Goal: Transaction & Acquisition: Purchase product/service

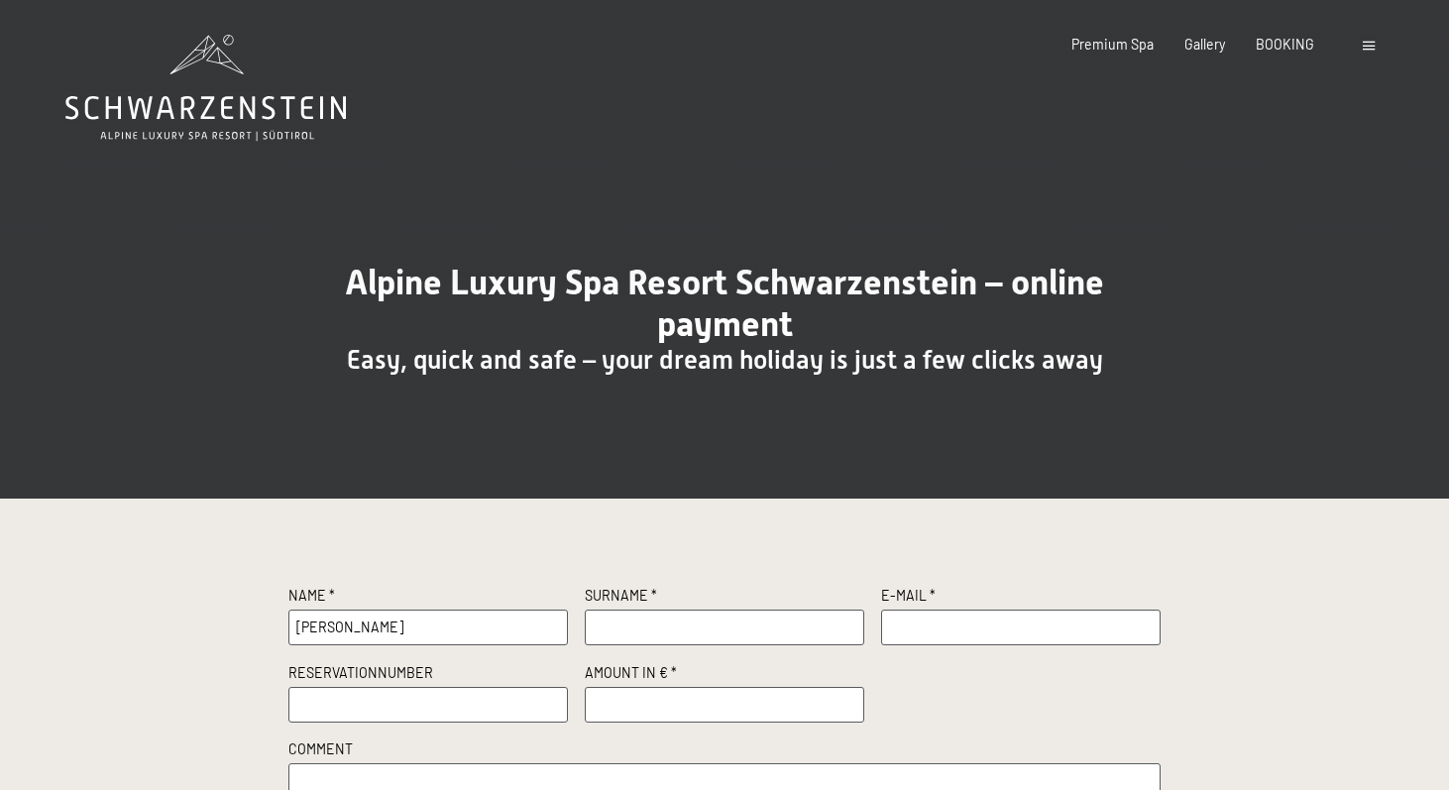
type input "David"
type input "Soukup"
type input "soukup@mdmkv.cz"
click at [560, 710] on input "text" at bounding box center [428, 705] width 280 height 36
click at [610, 701] on input "number" at bounding box center [725, 705] width 280 height 36
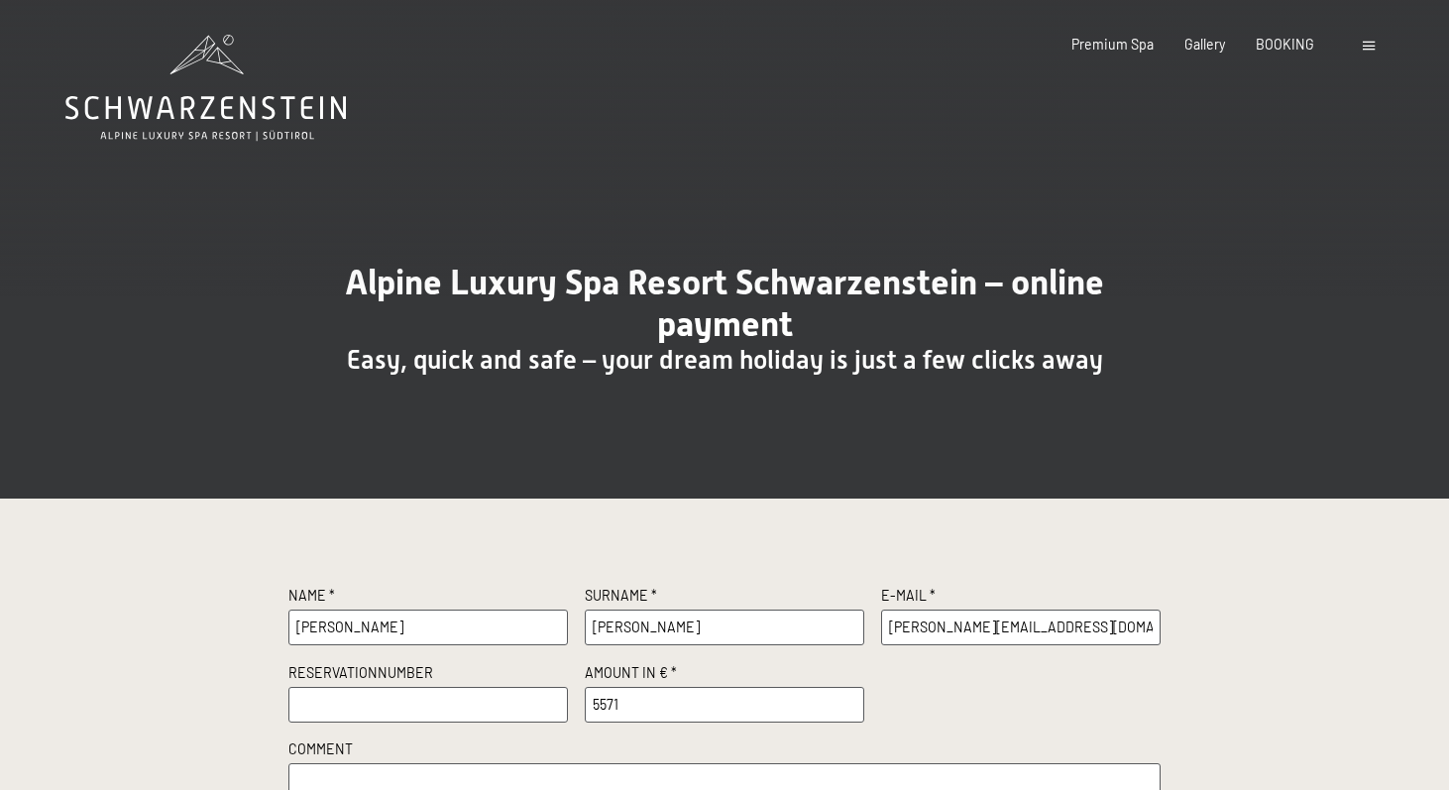
type input "5571"
click at [463, 703] on input "text" at bounding box center [428, 705] width 280 height 36
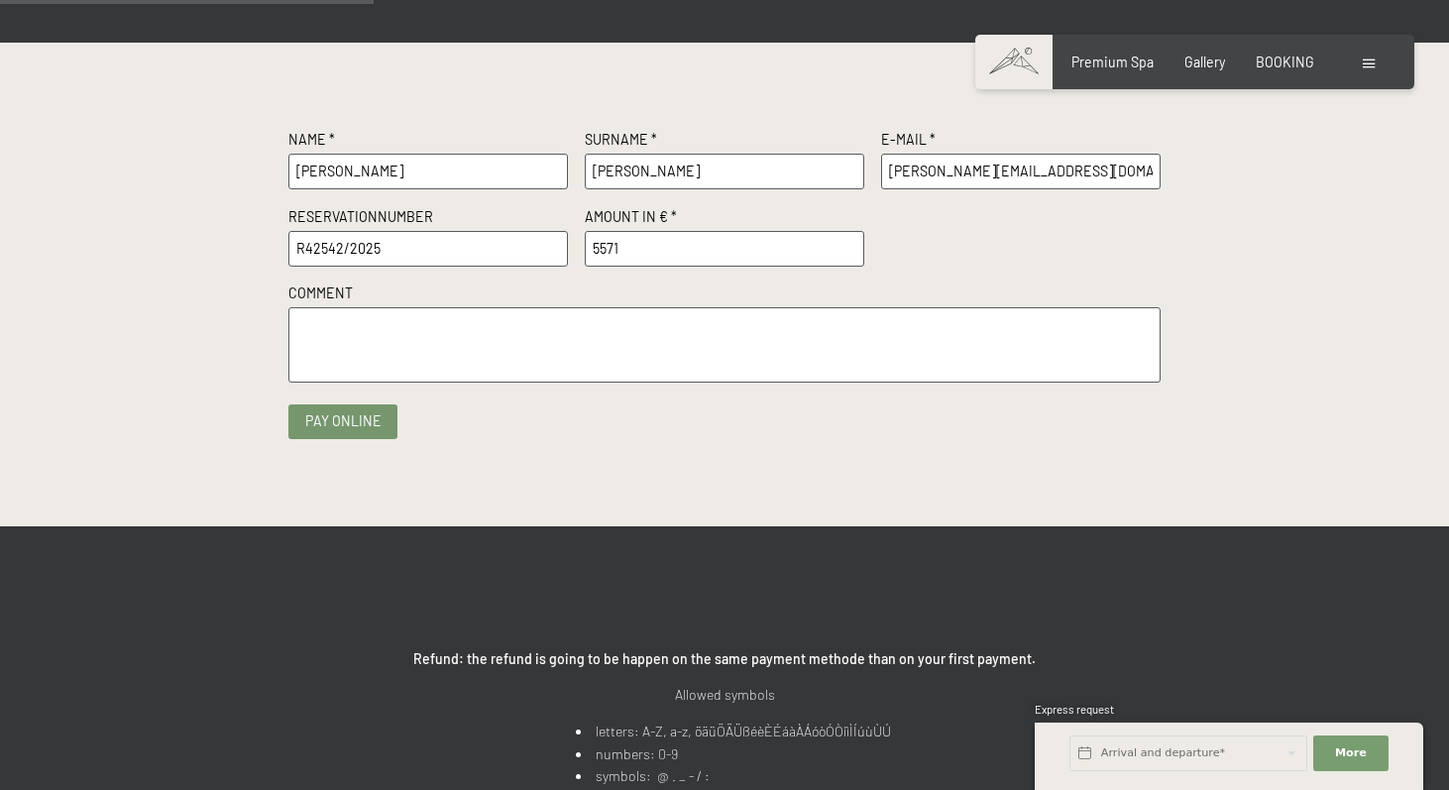
scroll to position [463, 0]
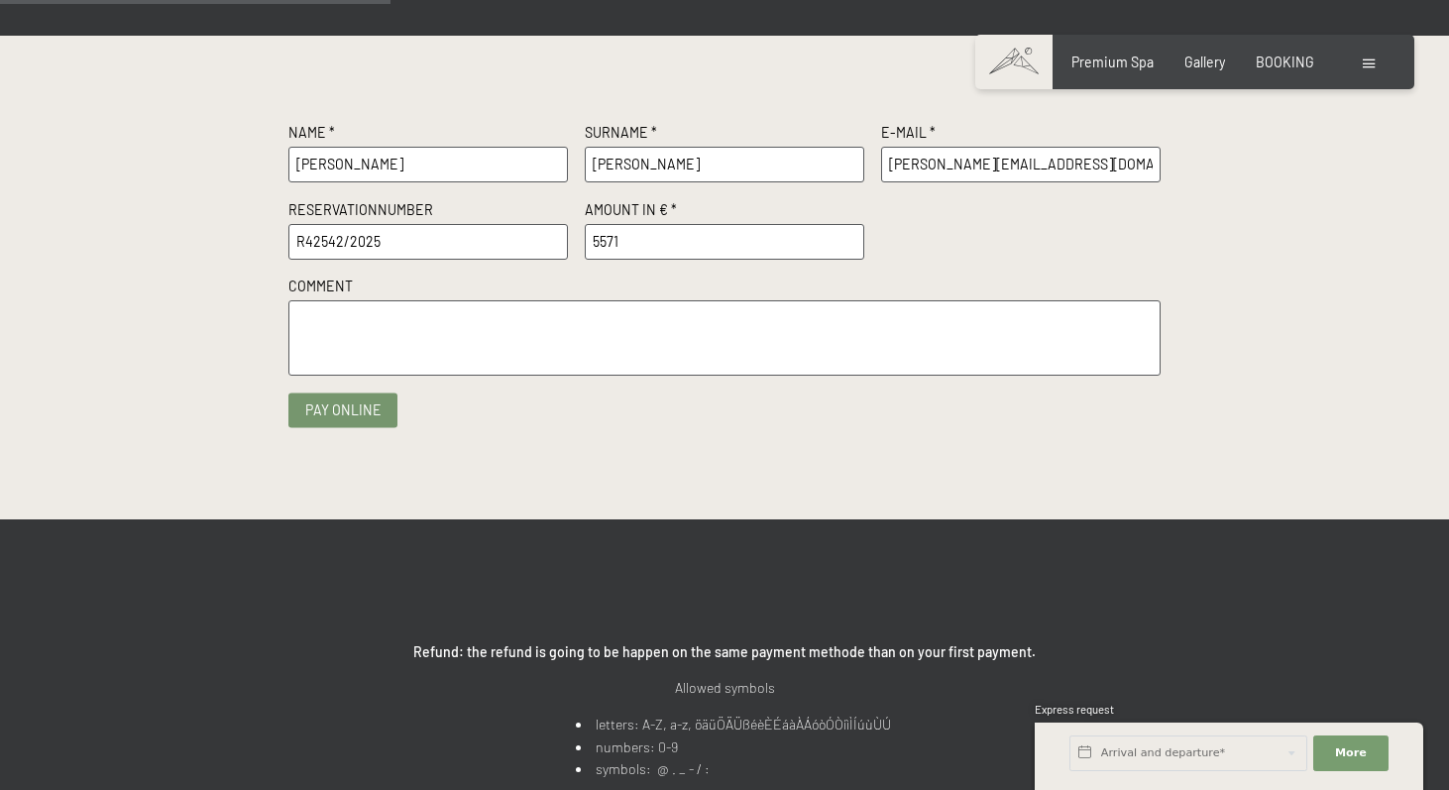
type input "R42542/2025"
click at [370, 407] on button "Pay online" at bounding box center [342, 410] width 109 height 35
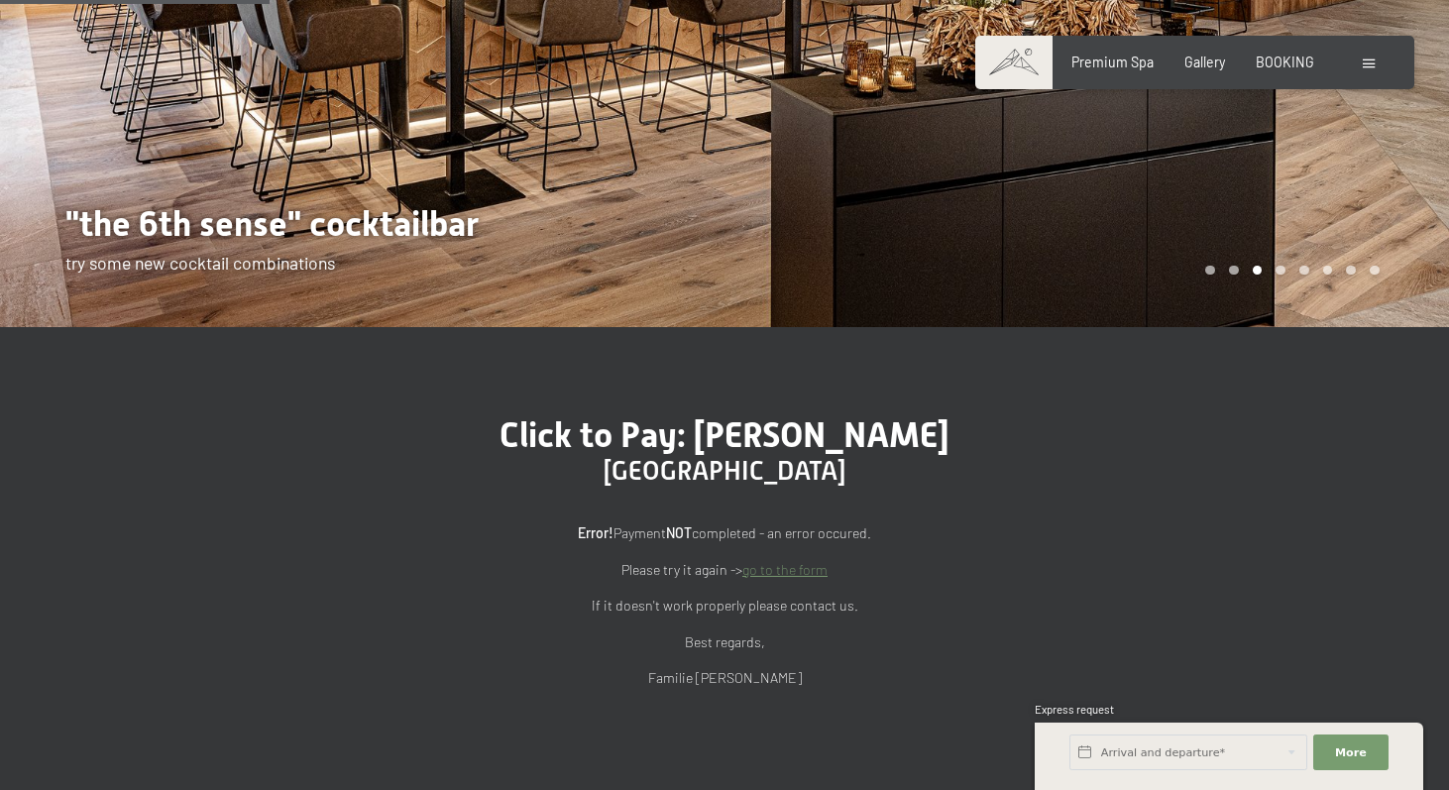
scroll to position [313, 0]
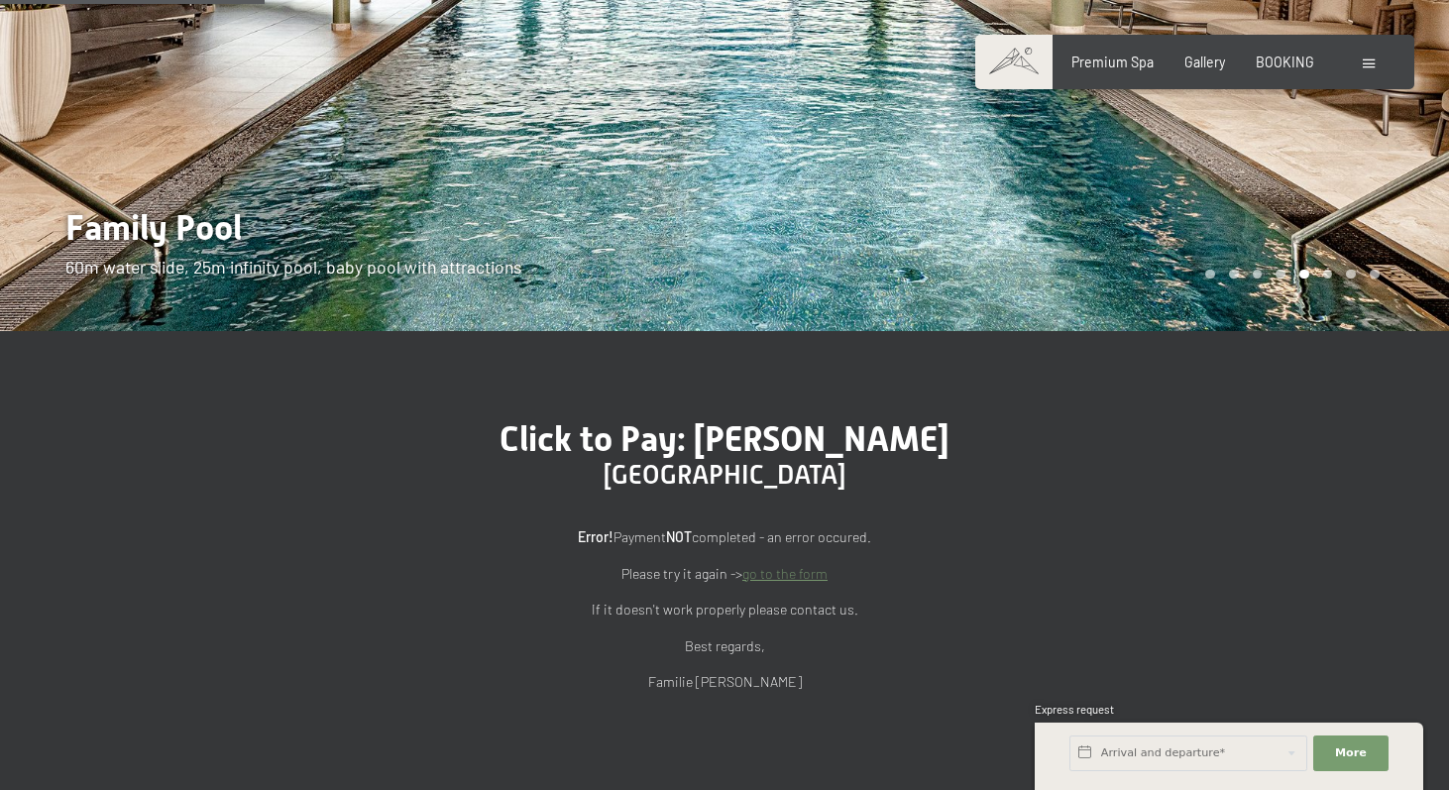
click at [810, 570] on link "go to the form" at bounding box center [784, 573] width 85 height 17
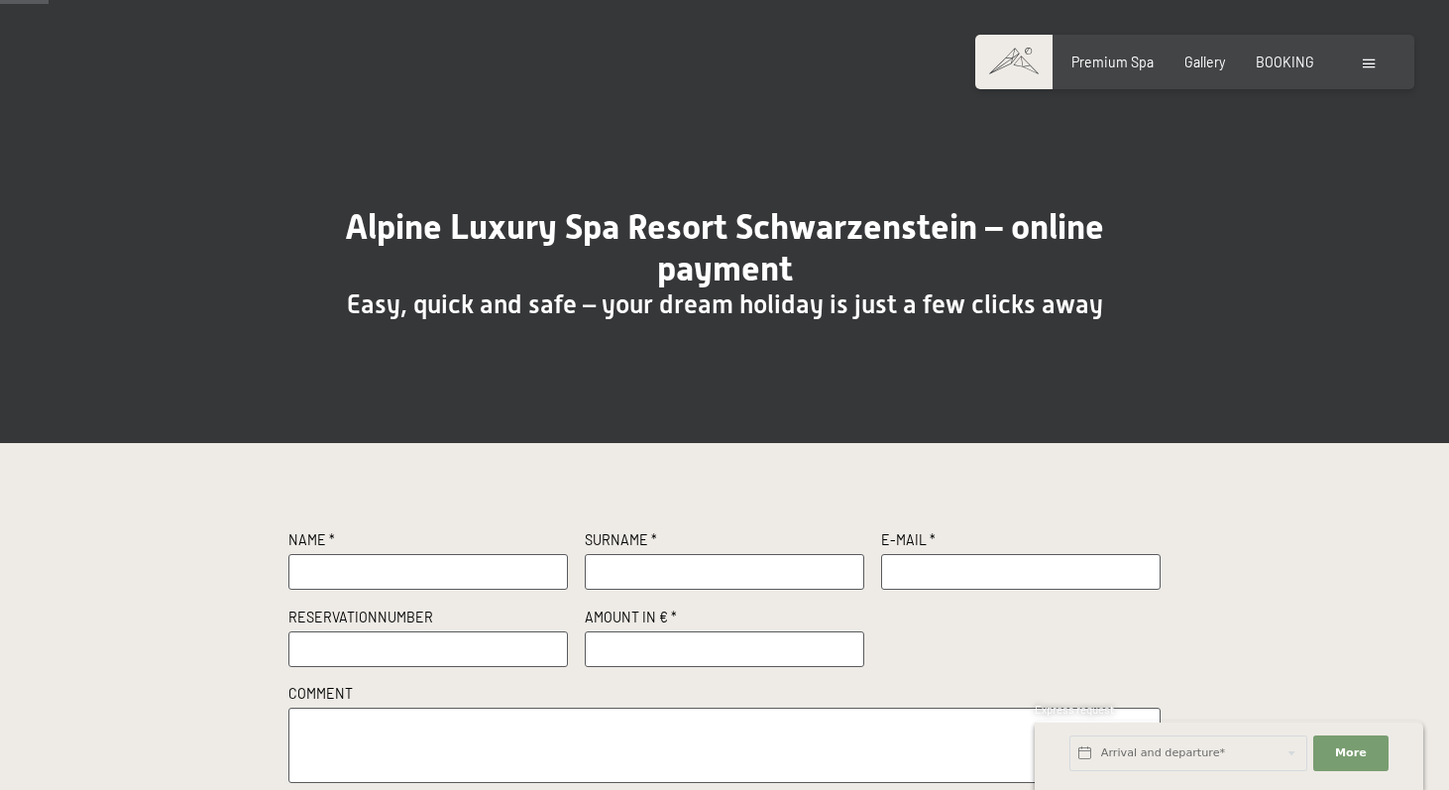
scroll to position [52, 0]
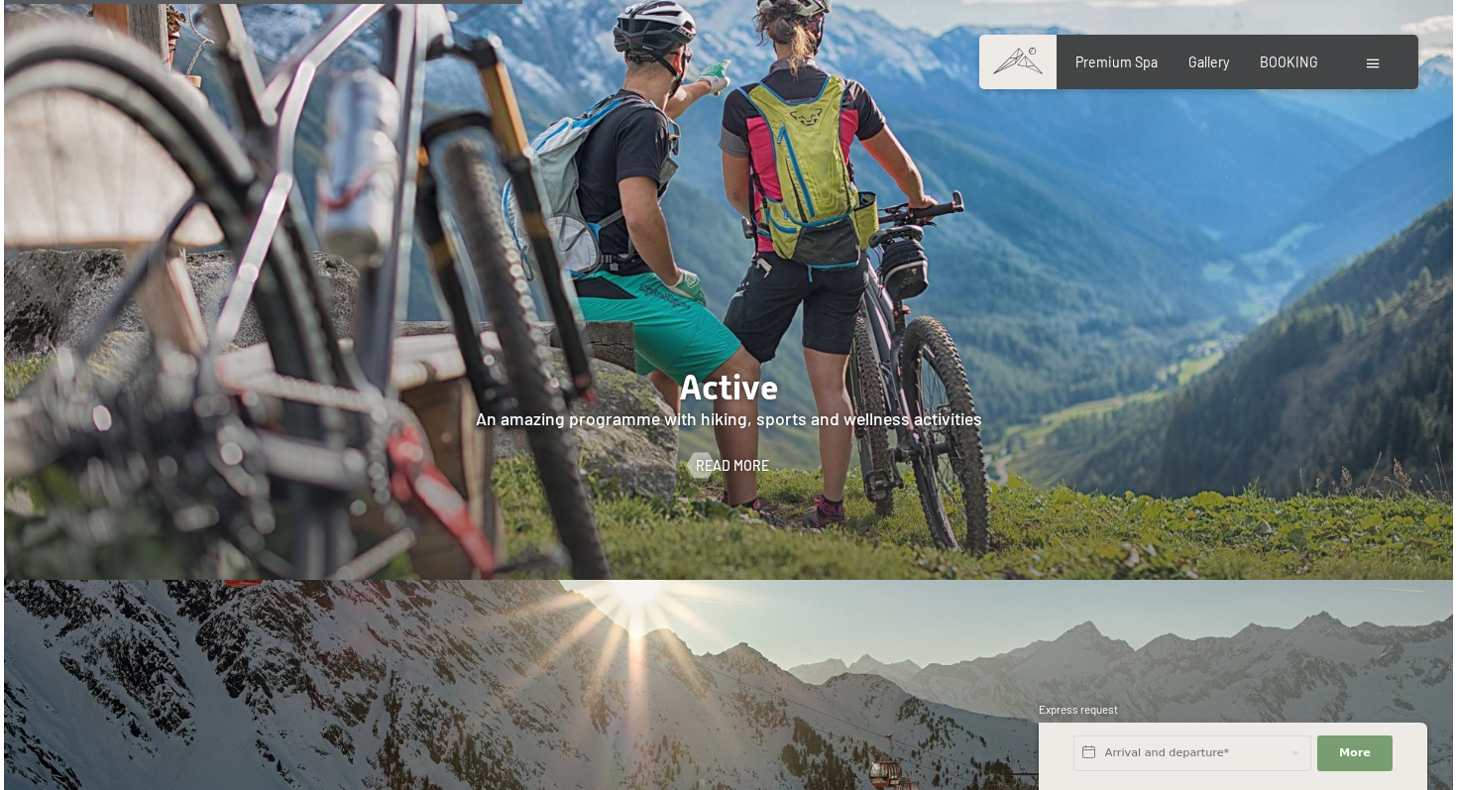
scroll to position [3749, 0]
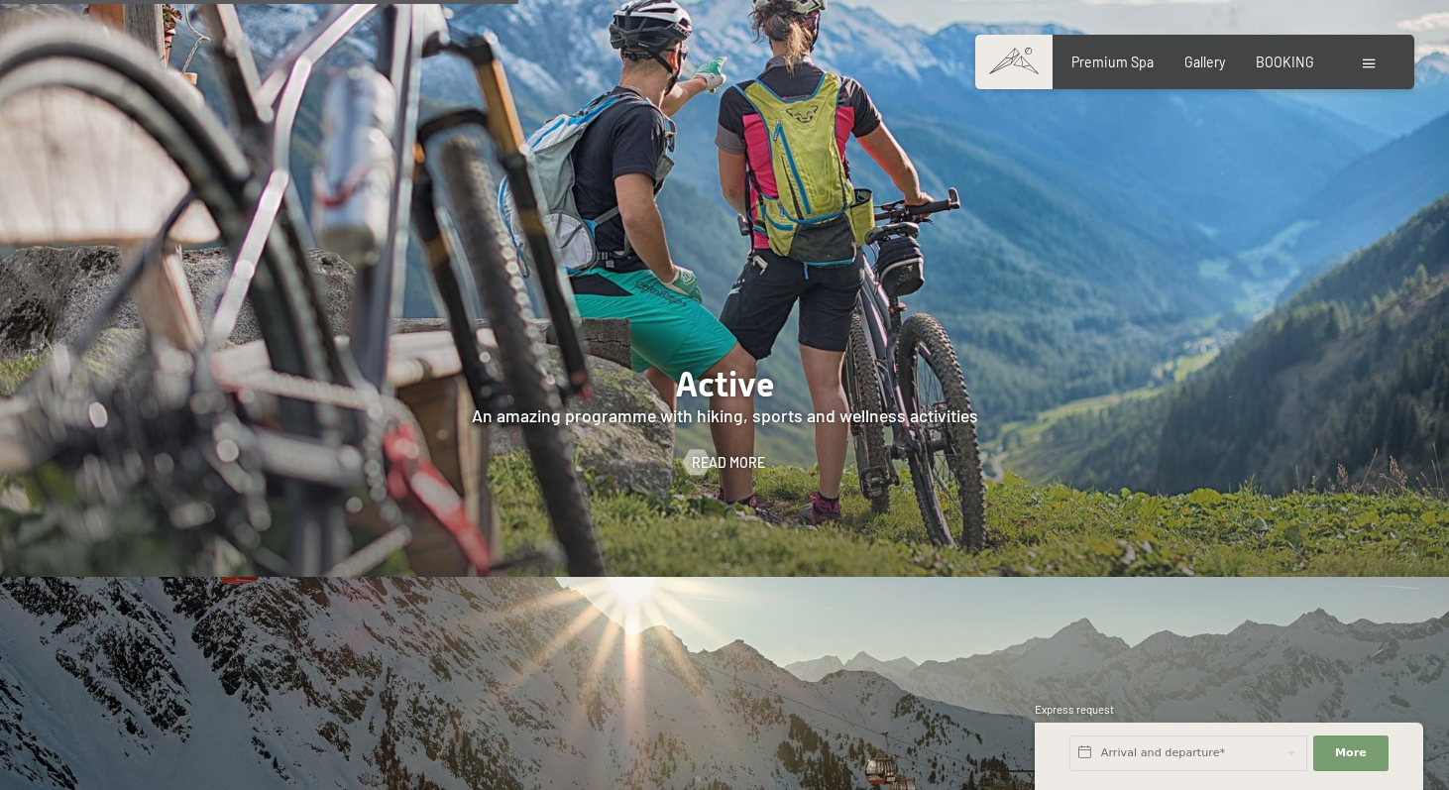
click at [1364, 64] on span at bounding box center [1369, 63] width 12 height 9
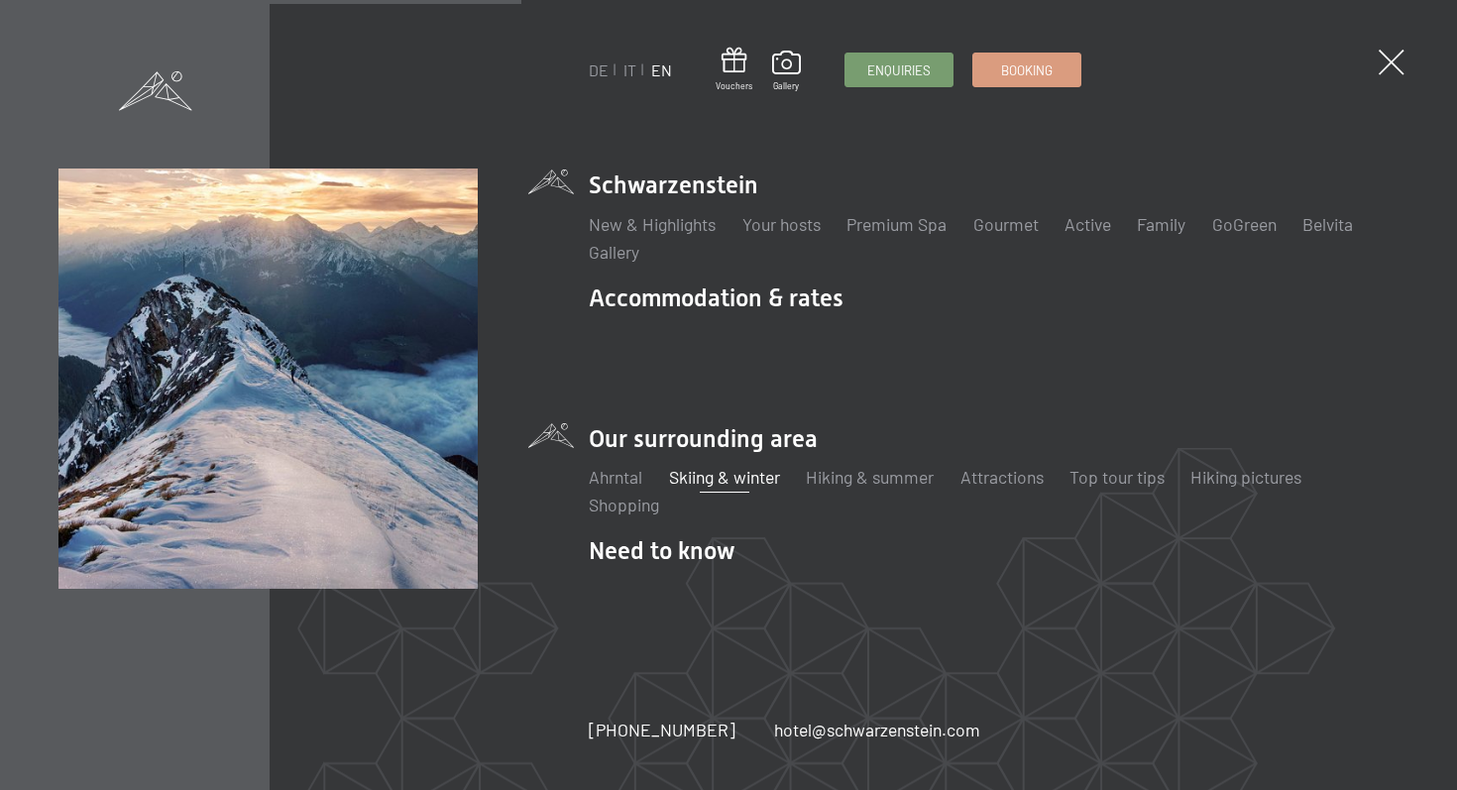
click at [710, 466] on link "Skiing & winter" at bounding box center [724, 477] width 111 height 22
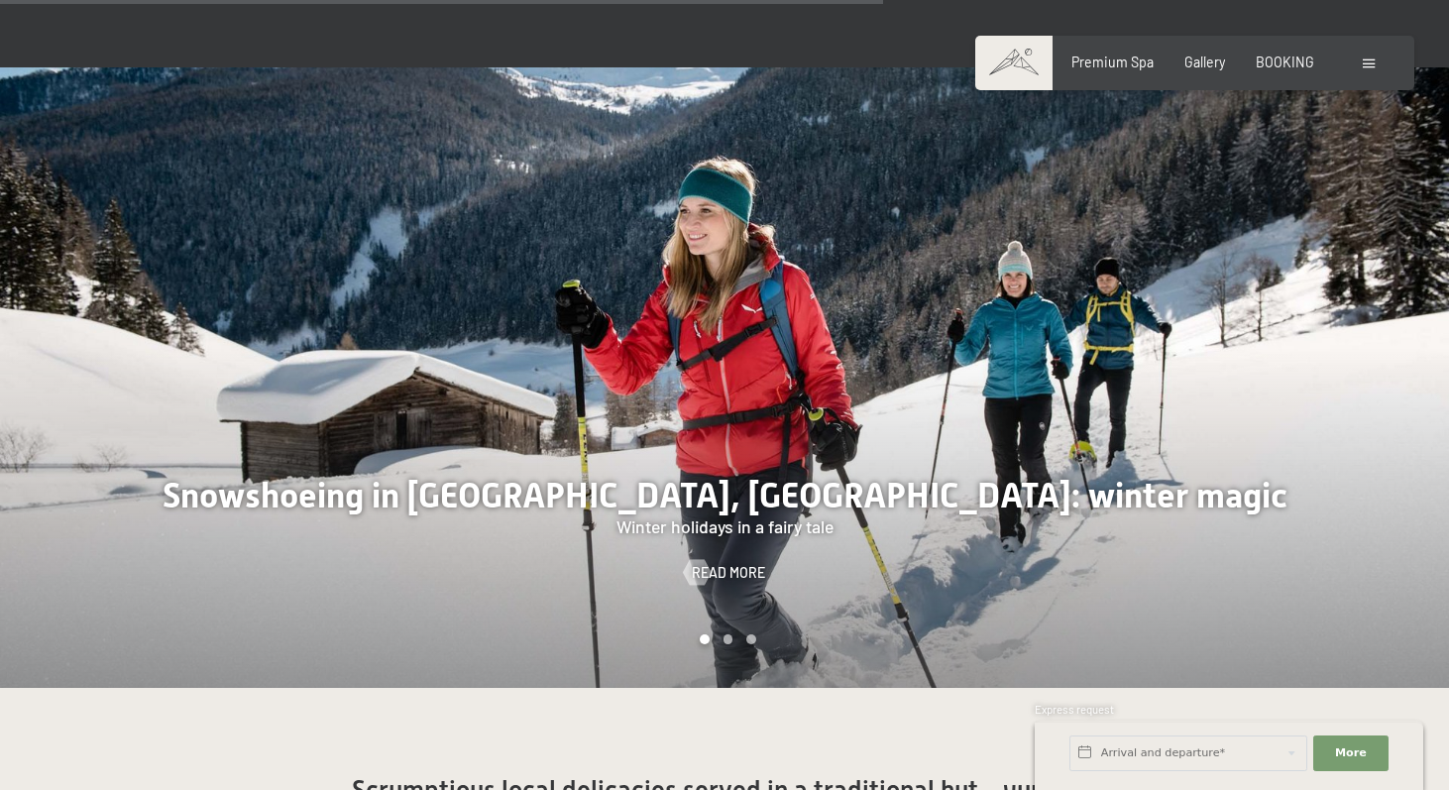
scroll to position [3774, 0]
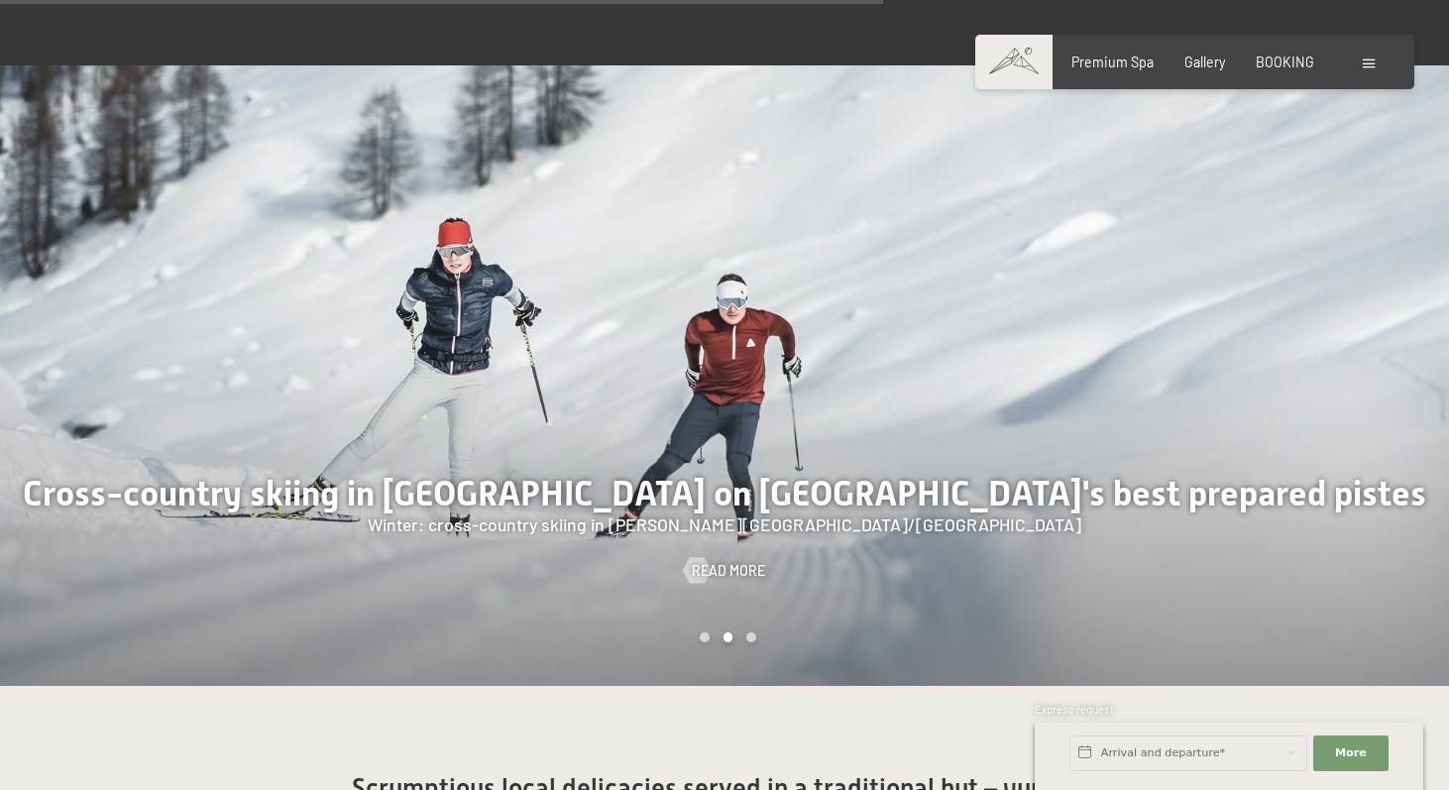
click at [779, 364] on div at bounding box center [1087, 375] width 725 height 621
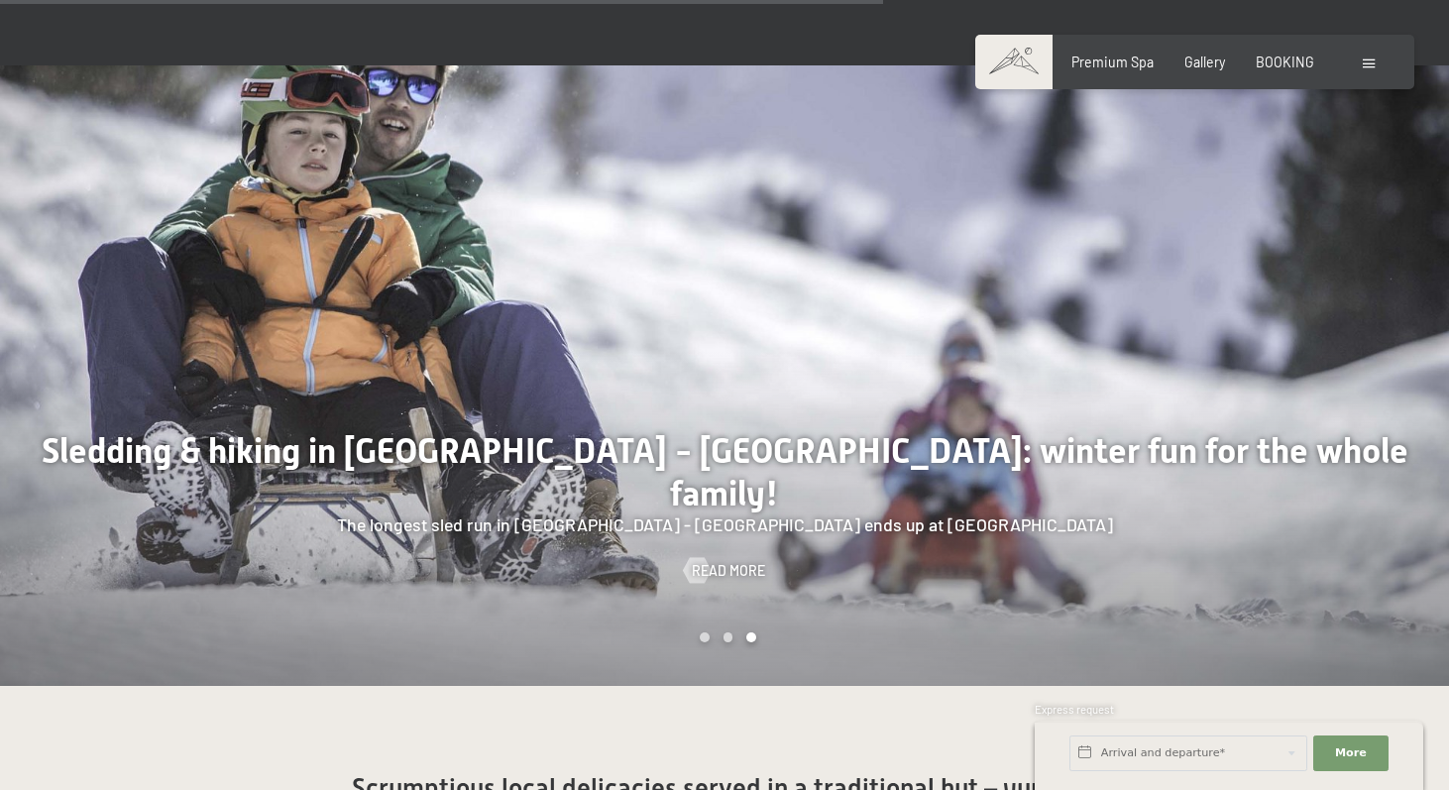
click at [752, 383] on div at bounding box center [1087, 375] width 725 height 621
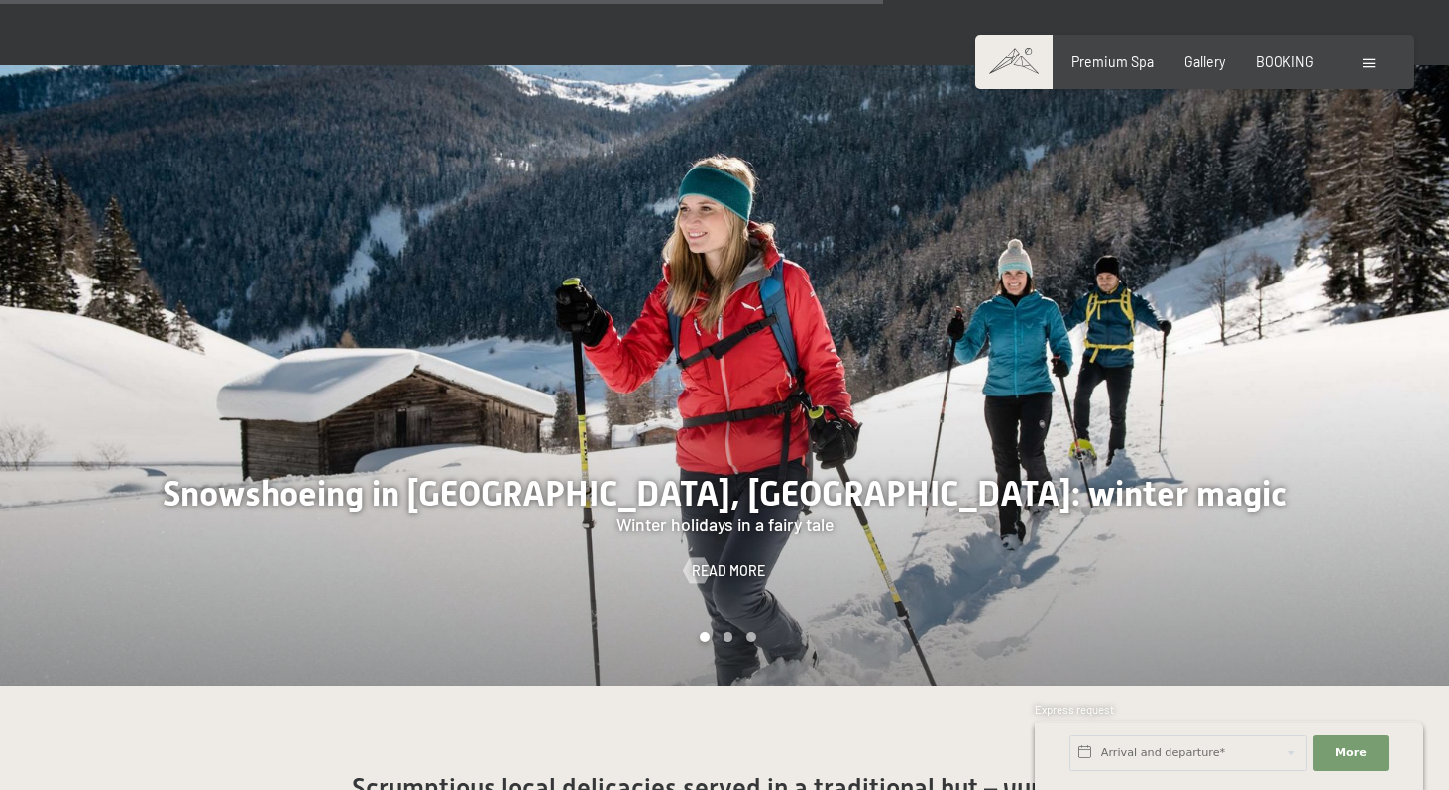
click at [752, 382] on div at bounding box center [1087, 375] width 725 height 621
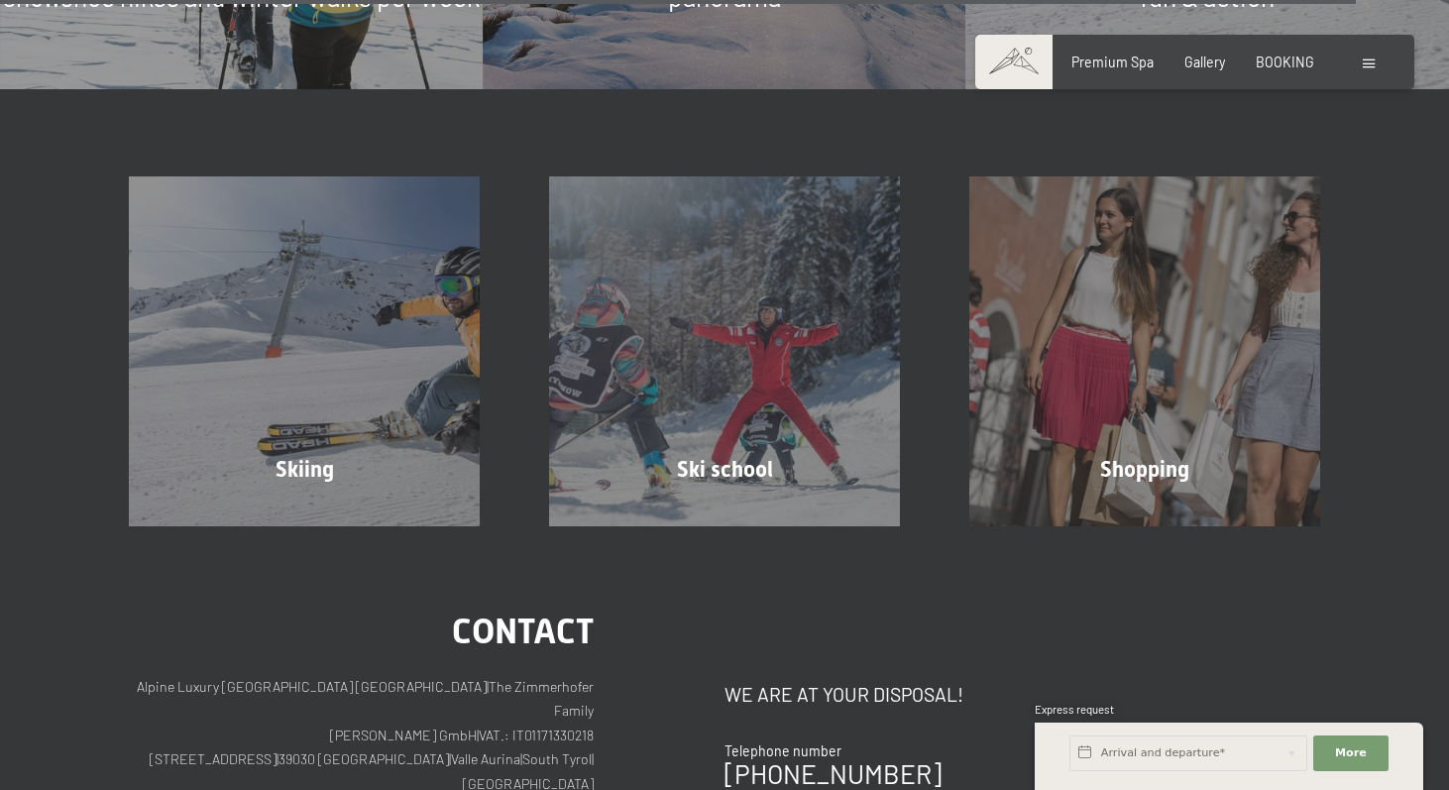
scroll to position [5914, 0]
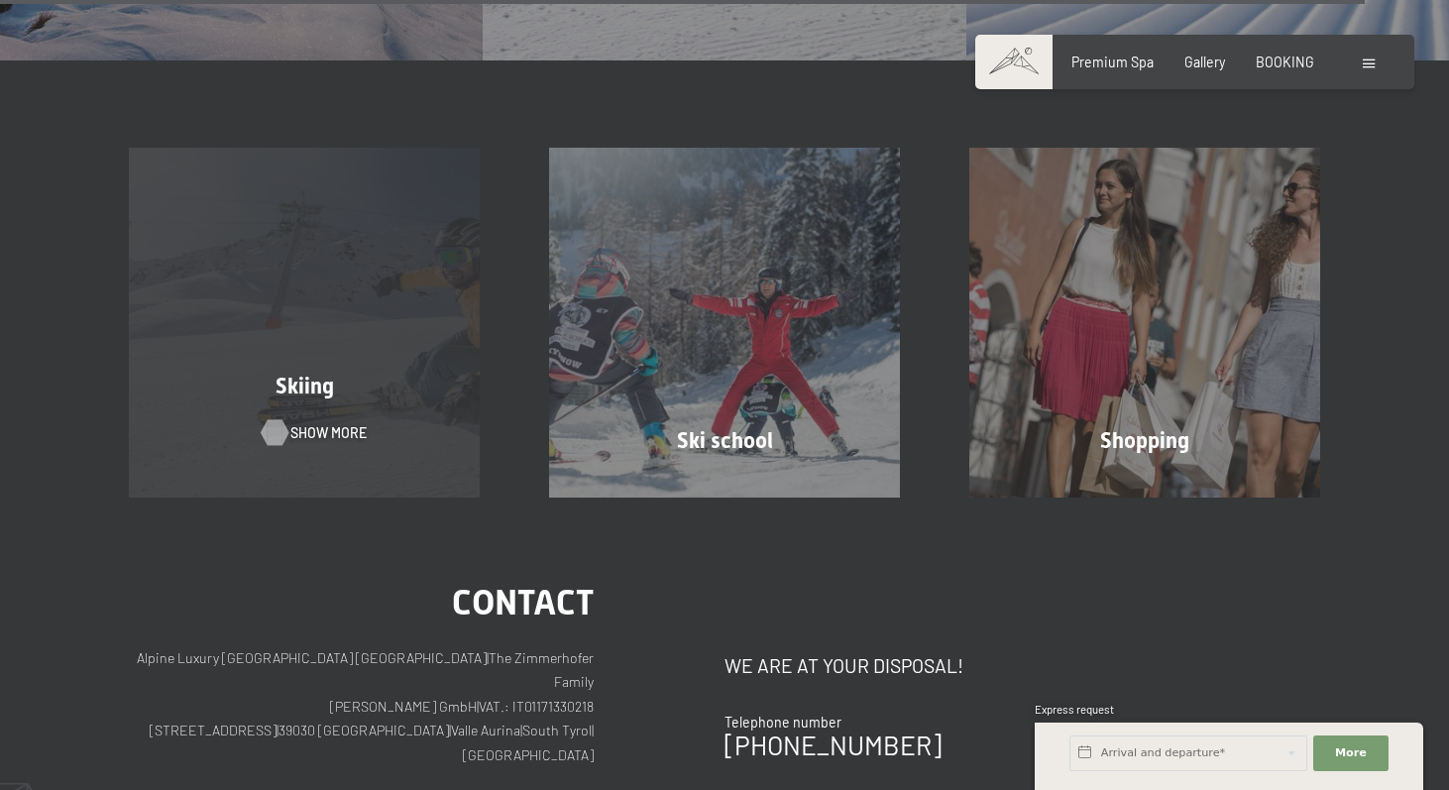
click at [305, 423] on span "Show more" at bounding box center [328, 433] width 76 height 20
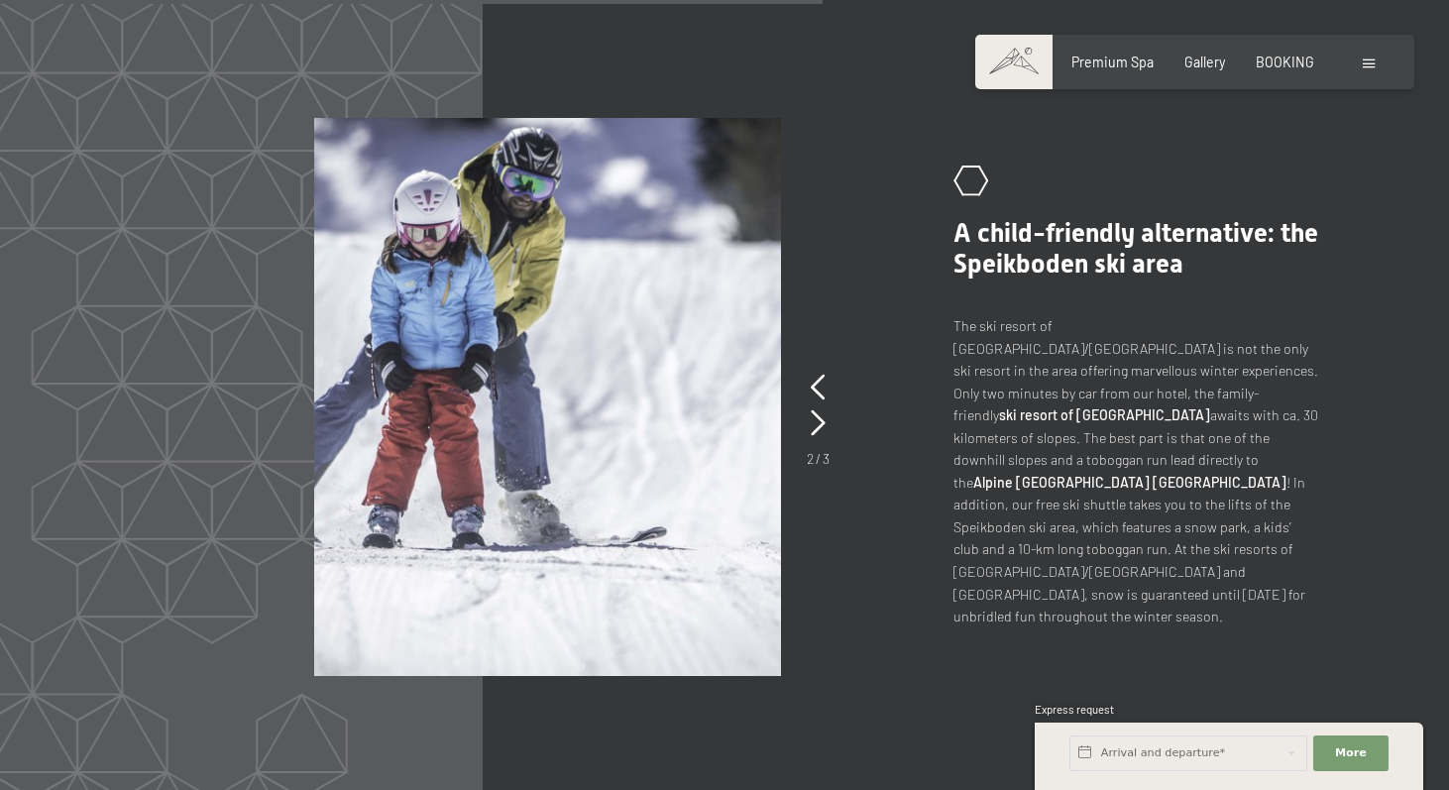
scroll to position [2924, 0]
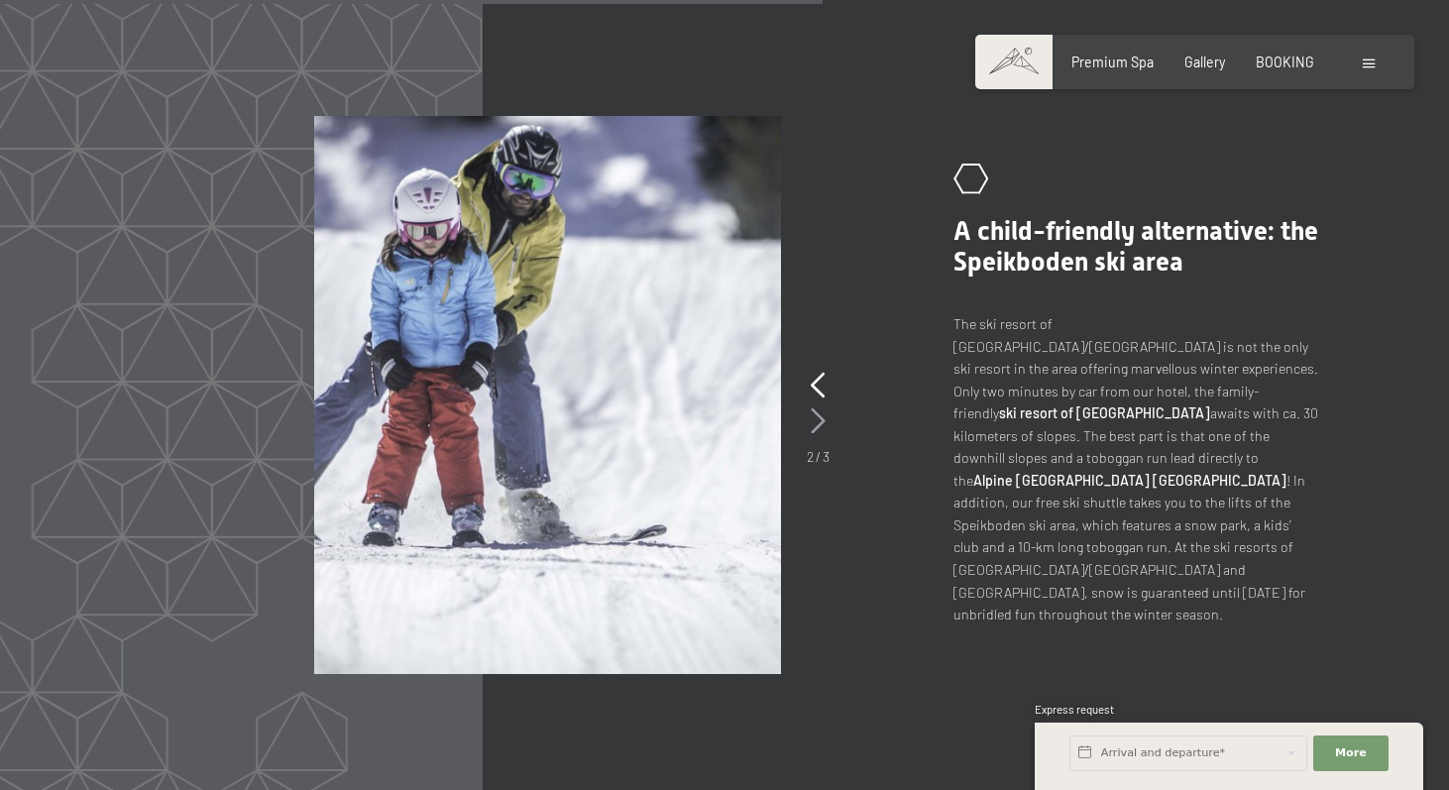
click at [820, 408] on icon at bounding box center [818, 421] width 15 height 26
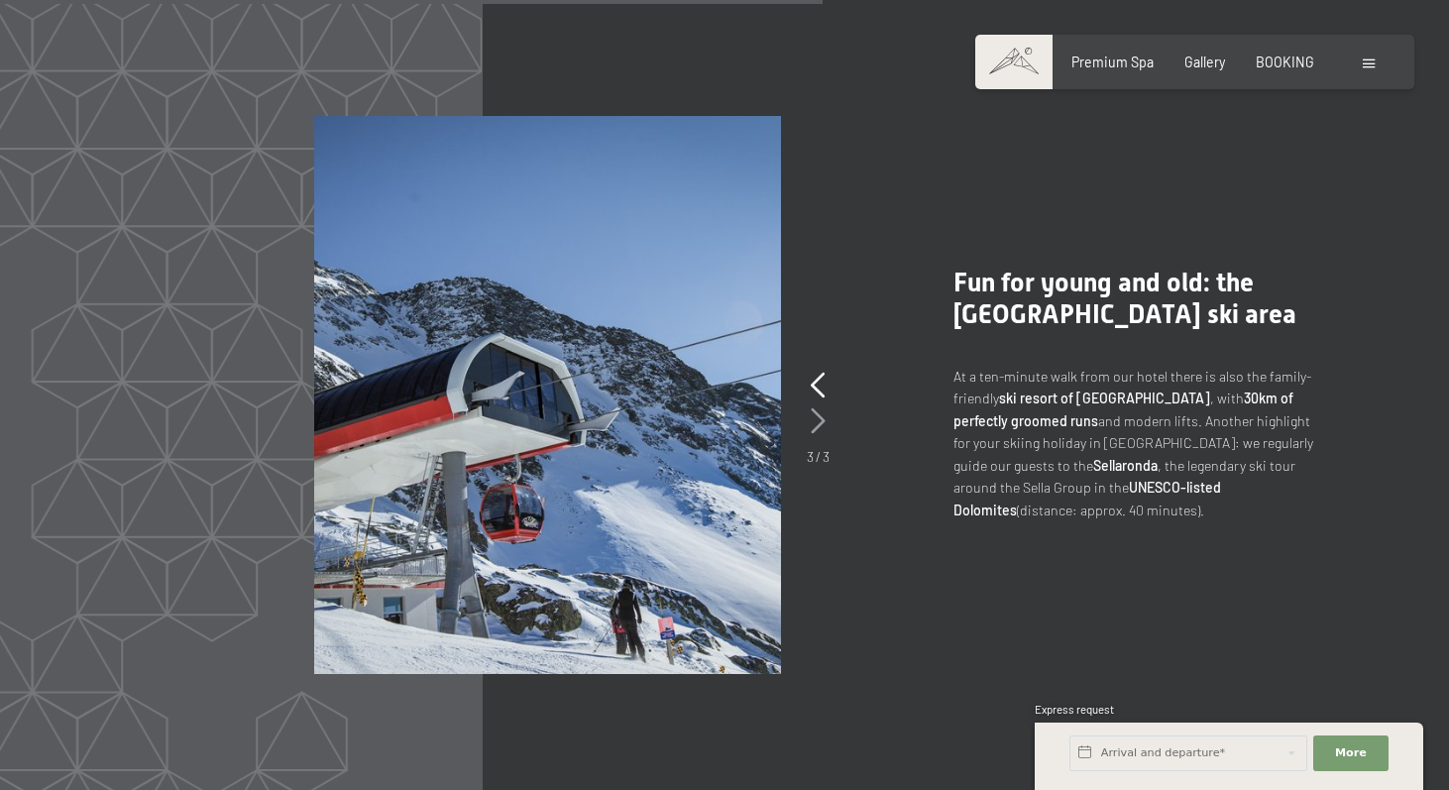
click at [820, 408] on icon at bounding box center [818, 421] width 15 height 26
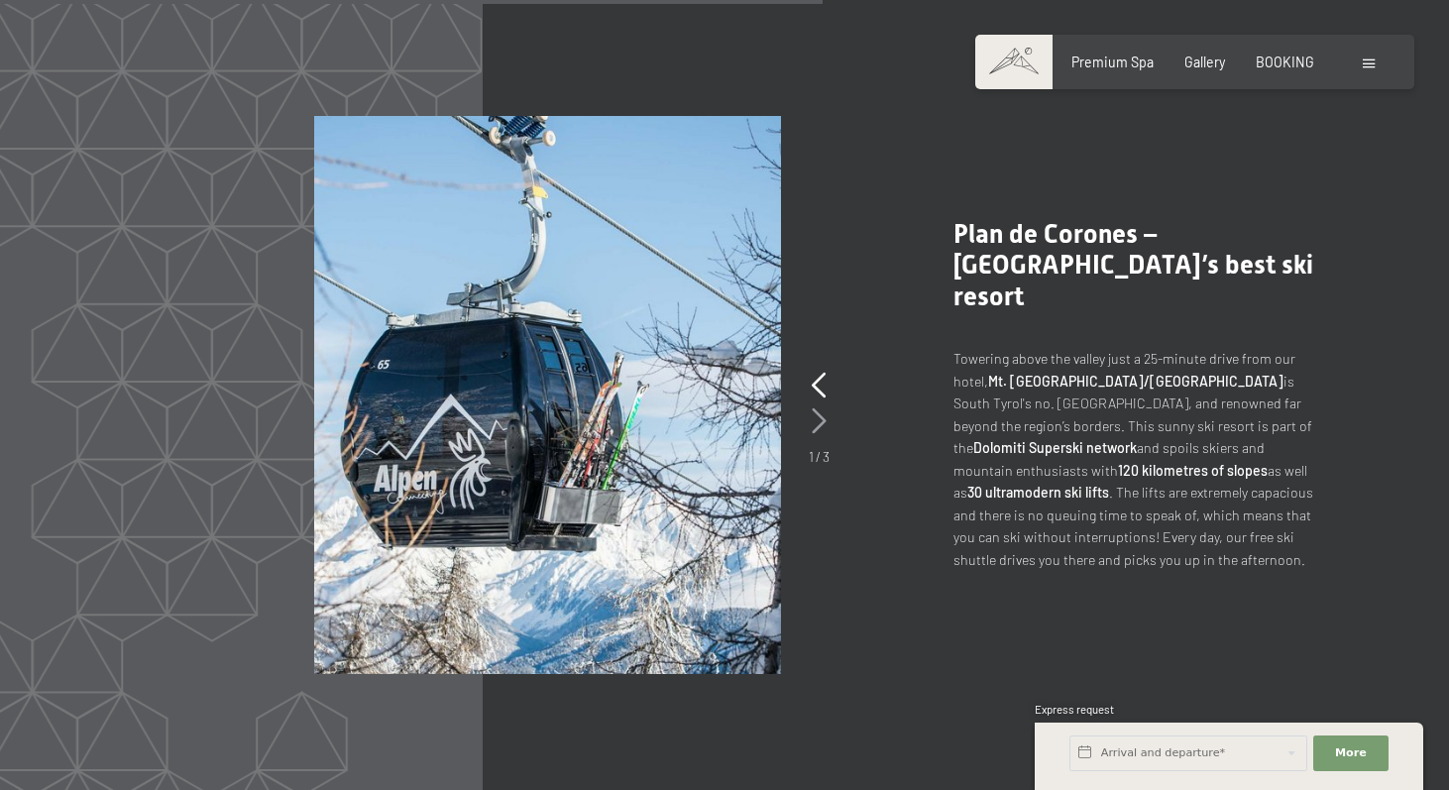
click at [820, 408] on icon at bounding box center [819, 421] width 15 height 26
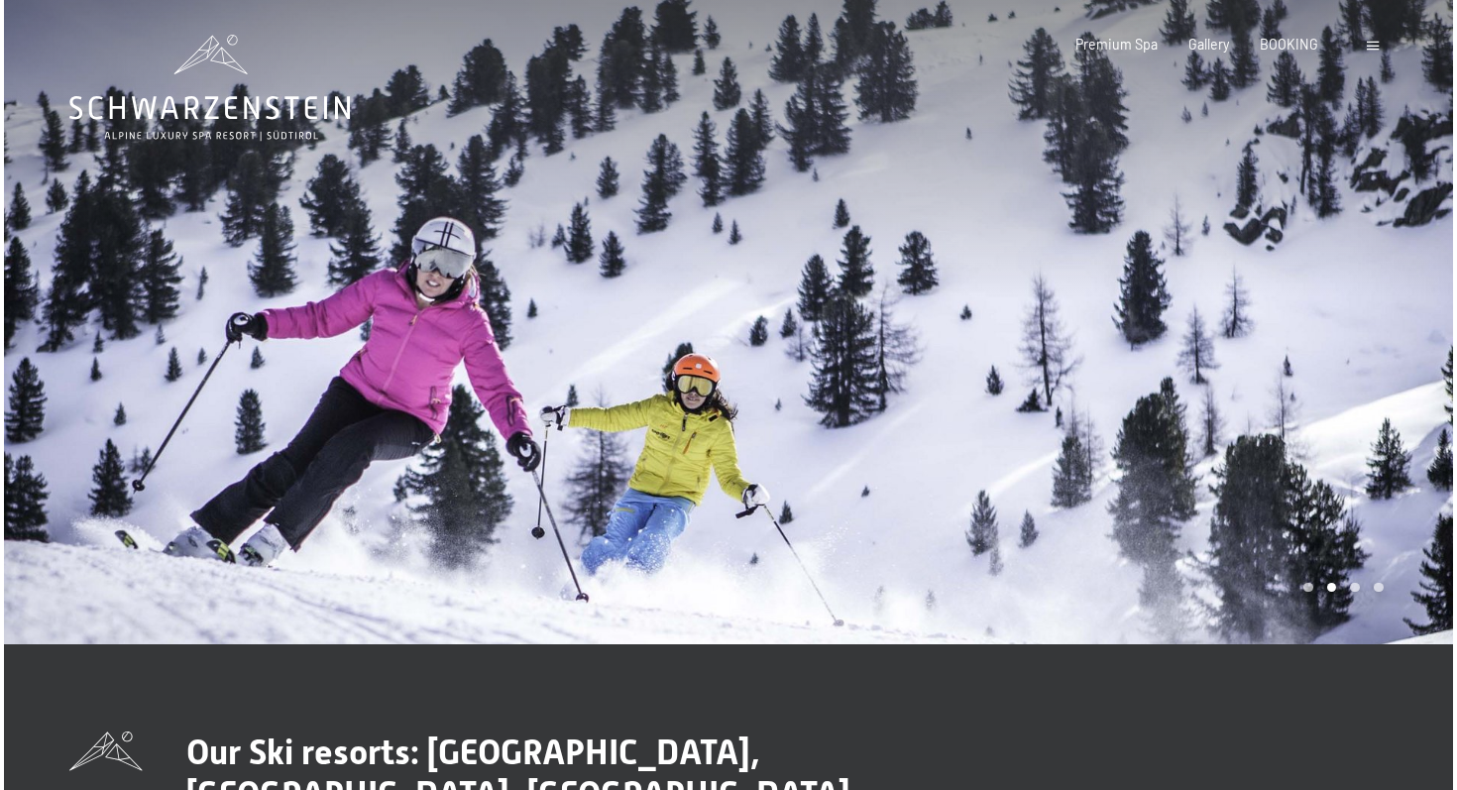
scroll to position [0, 0]
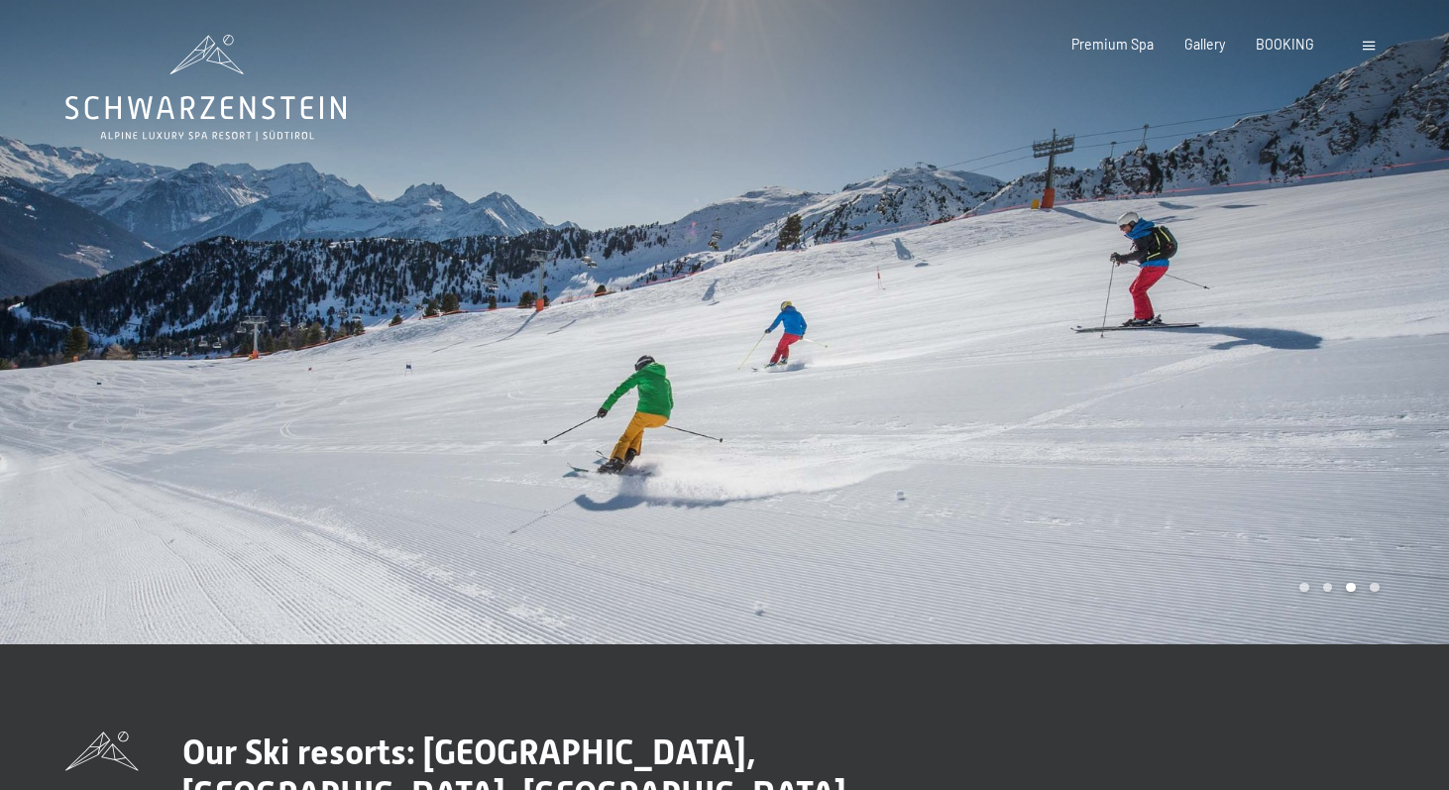
click at [1363, 47] on span at bounding box center [1369, 46] width 12 height 9
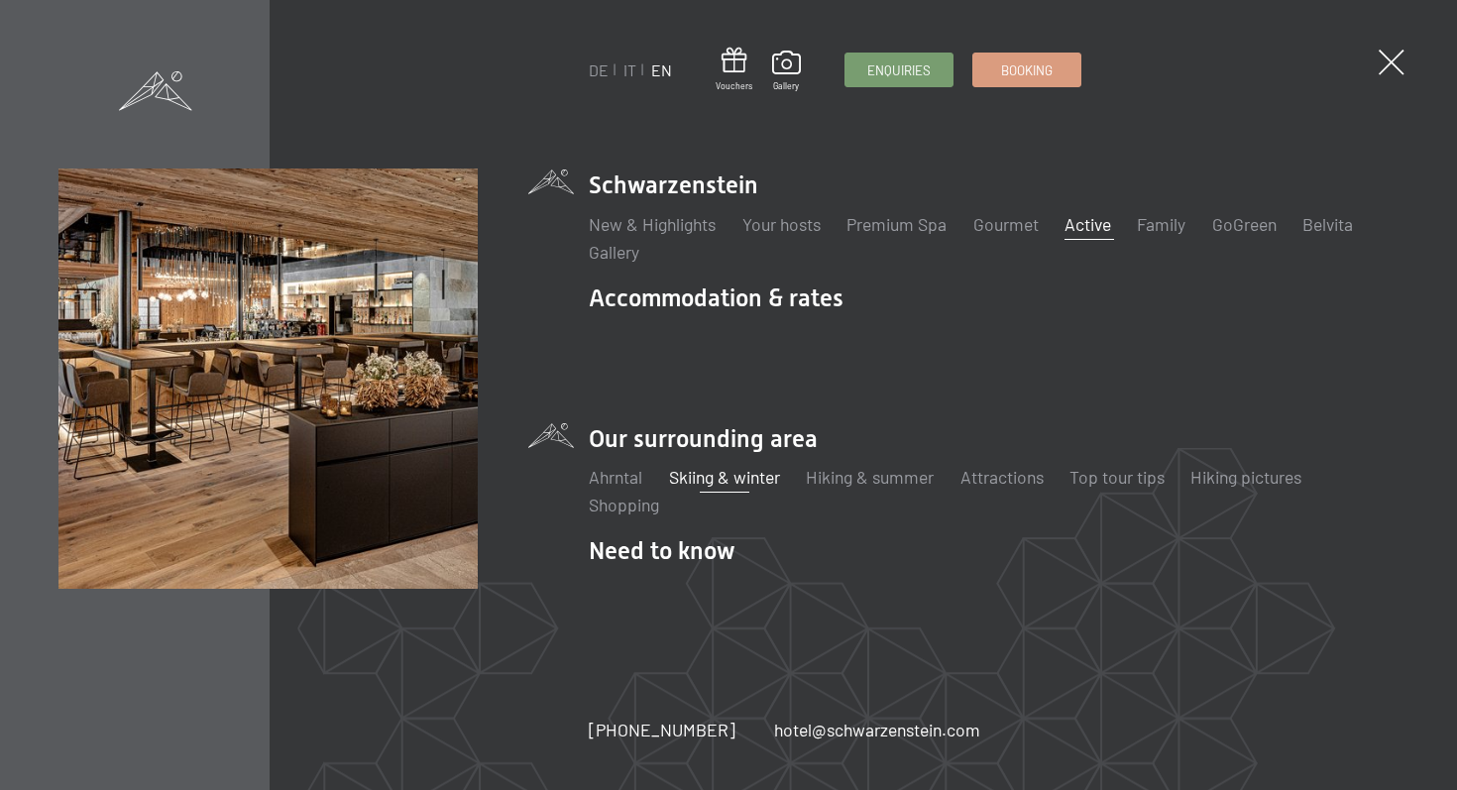
click at [1111, 235] on link "Active" at bounding box center [1088, 224] width 47 height 22
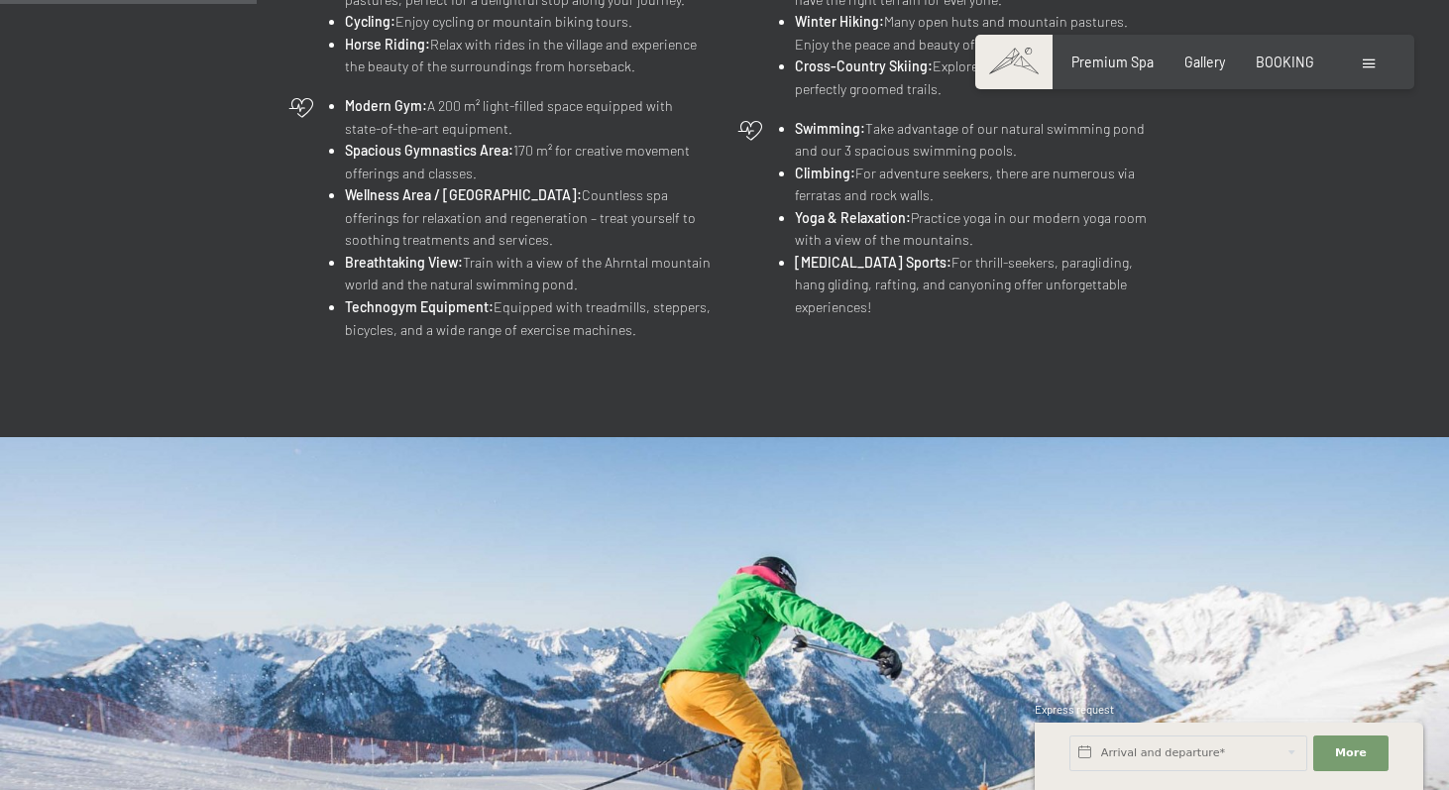
scroll to position [920, 0]
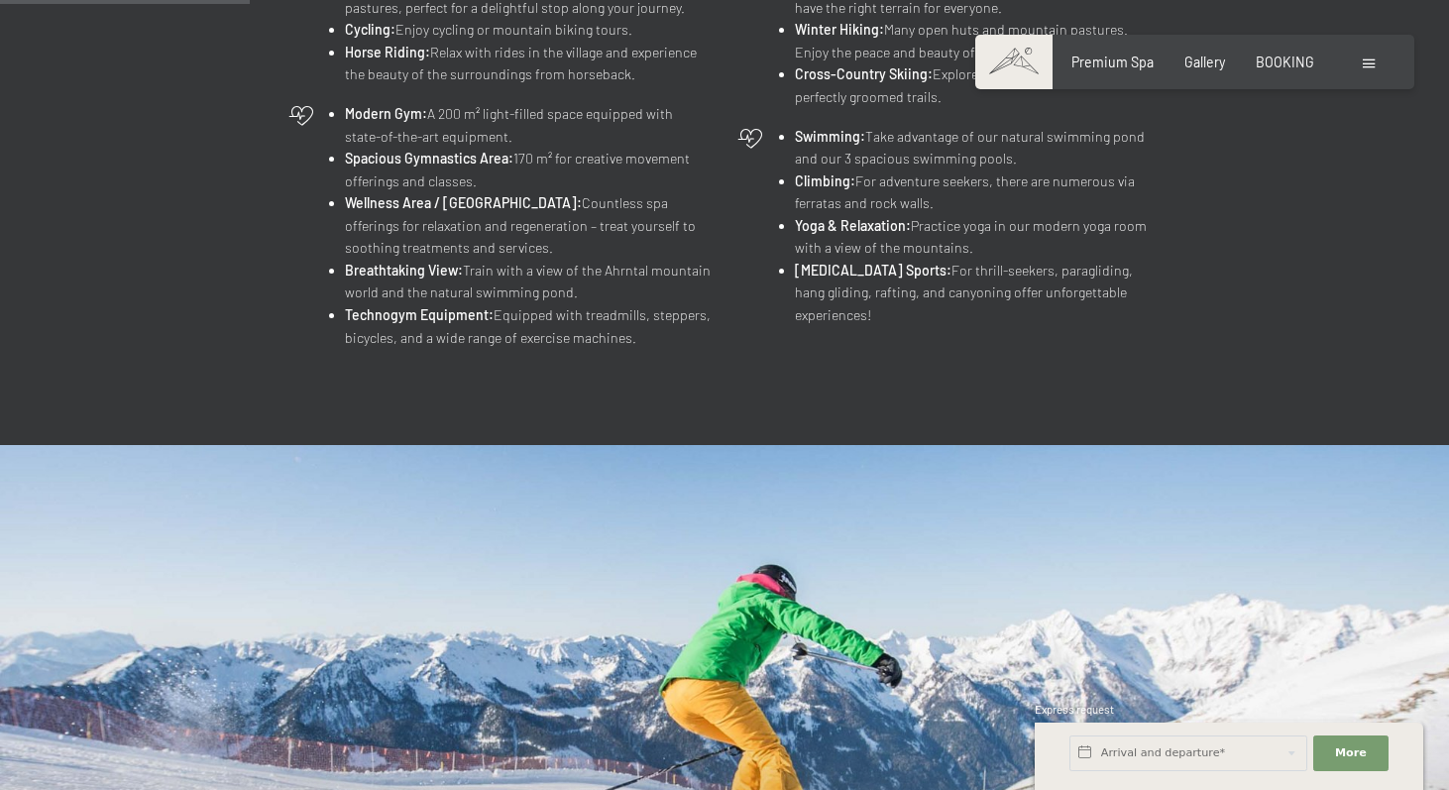
click at [824, 76] on strong "Cross-Country Skiing:" at bounding box center [864, 73] width 138 height 17
click at [837, 81] on li "Cross-Country Skiing: Explore the snowy landscape on perfectly groomed trails." at bounding box center [978, 85] width 366 height 45
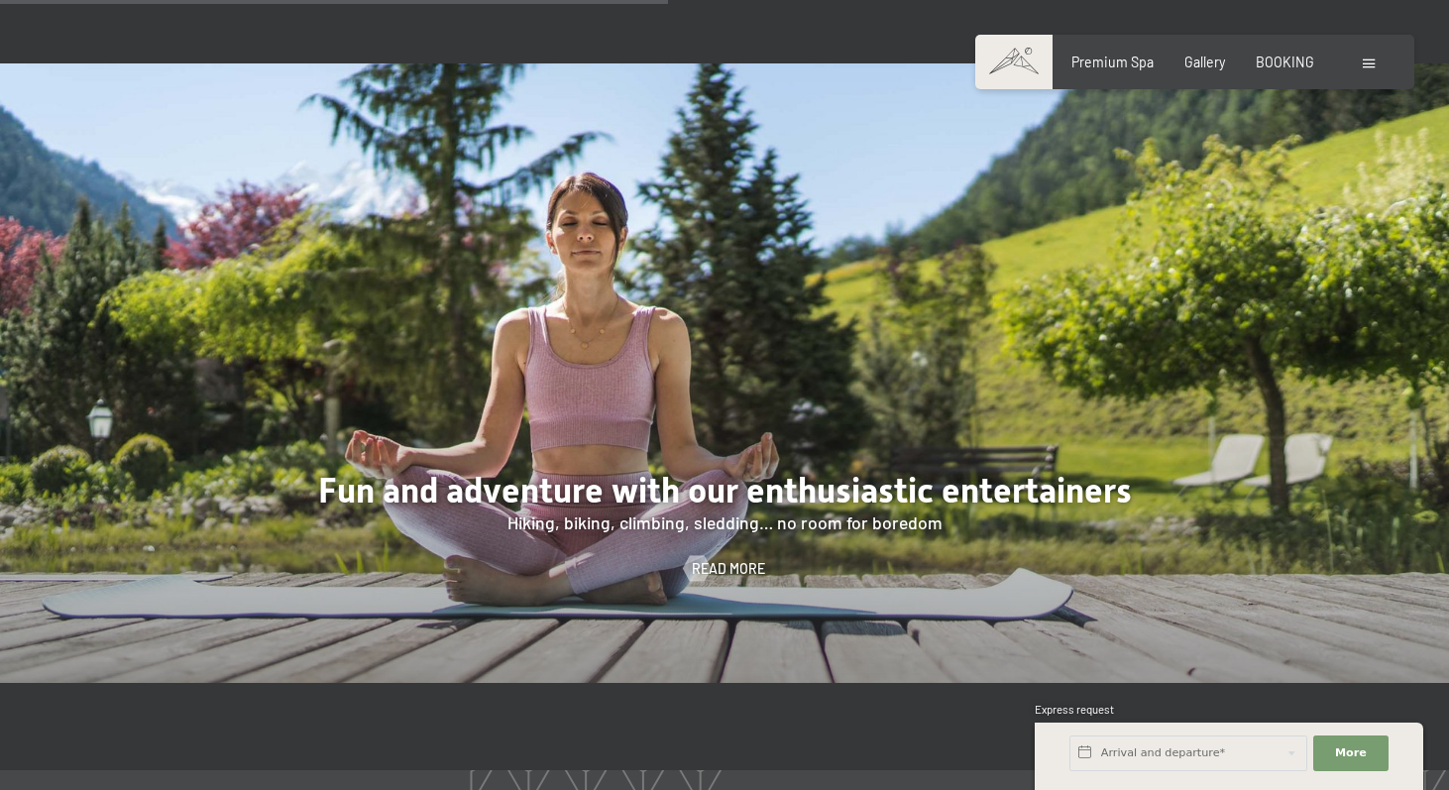
scroll to position [2465, 0]
